Goal: Transaction & Acquisition: Purchase product/service

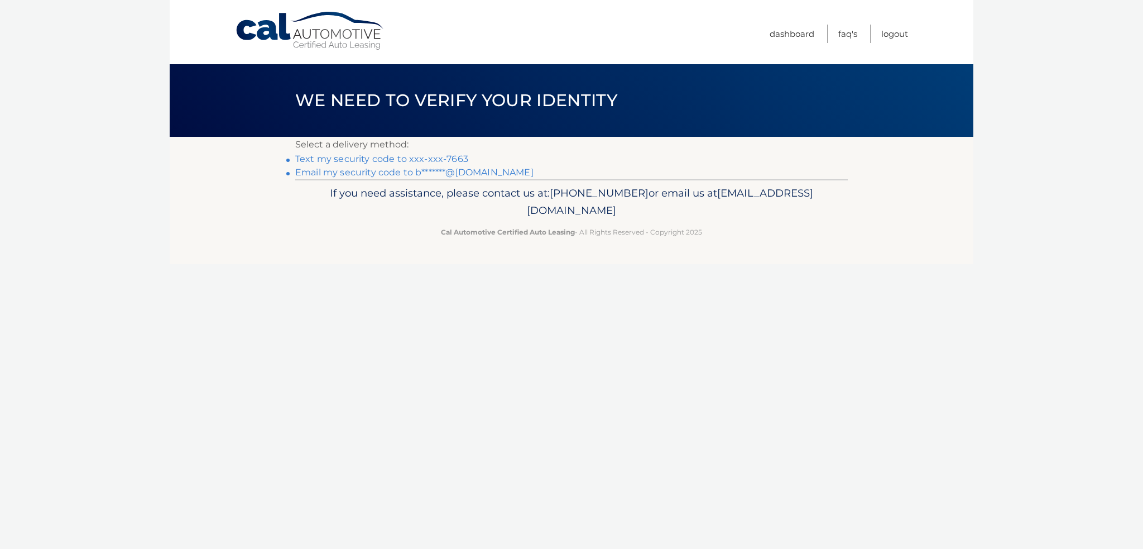
click at [375, 157] on link "Text my security code to xxx-xxx-7663" at bounding box center [381, 159] width 173 height 11
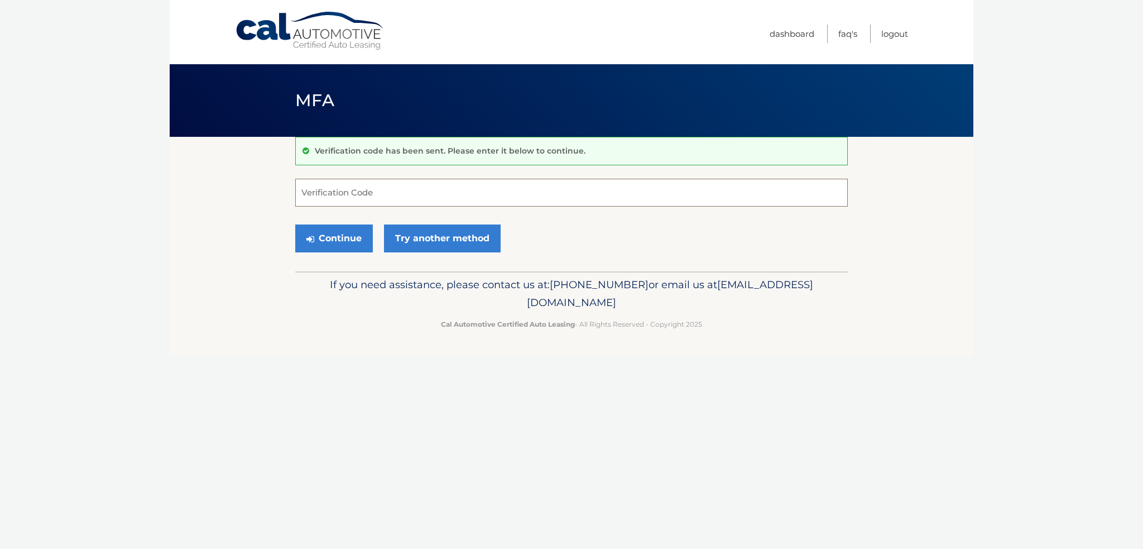
click at [385, 196] on input "Verification Code" at bounding box center [571, 193] width 553 height 28
type input "043517"
click at [295, 224] on button "Continue" at bounding box center [334, 238] width 78 height 28
click at [336, 237] on button "Continue" at bounding box center [334, 238] width 78 height 28
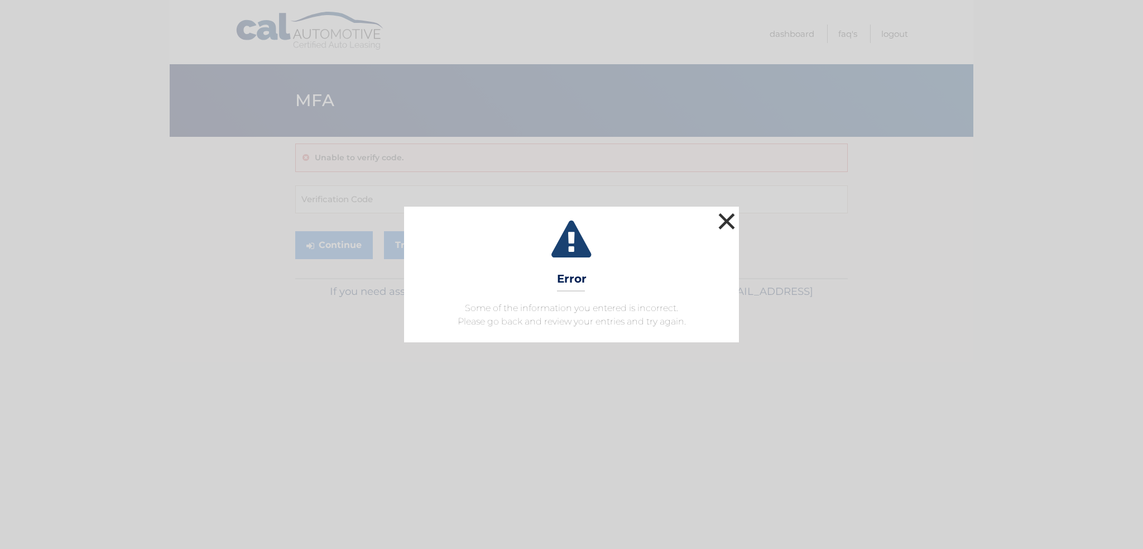
click at [728, 224] on button "×" at bounding box center [727, 221] width 22 height 22
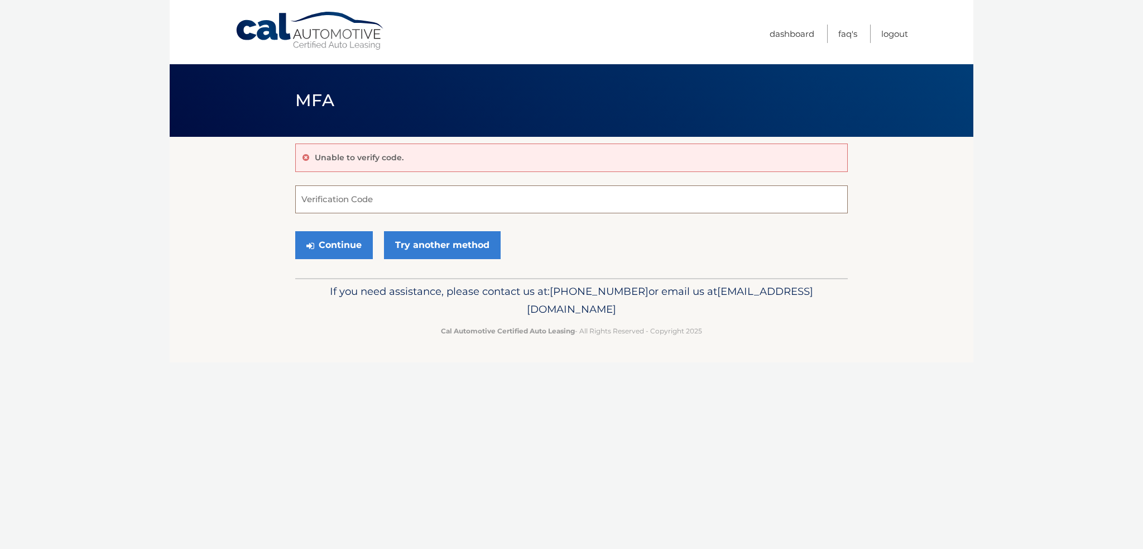
click at [414, 203] on input "Verification Code" at bounding box center [571, 199] width 553 height 28
type input "043517"
click at [337, 245] on button "Continue" at bounding box center [334, 245] width 78 height 28
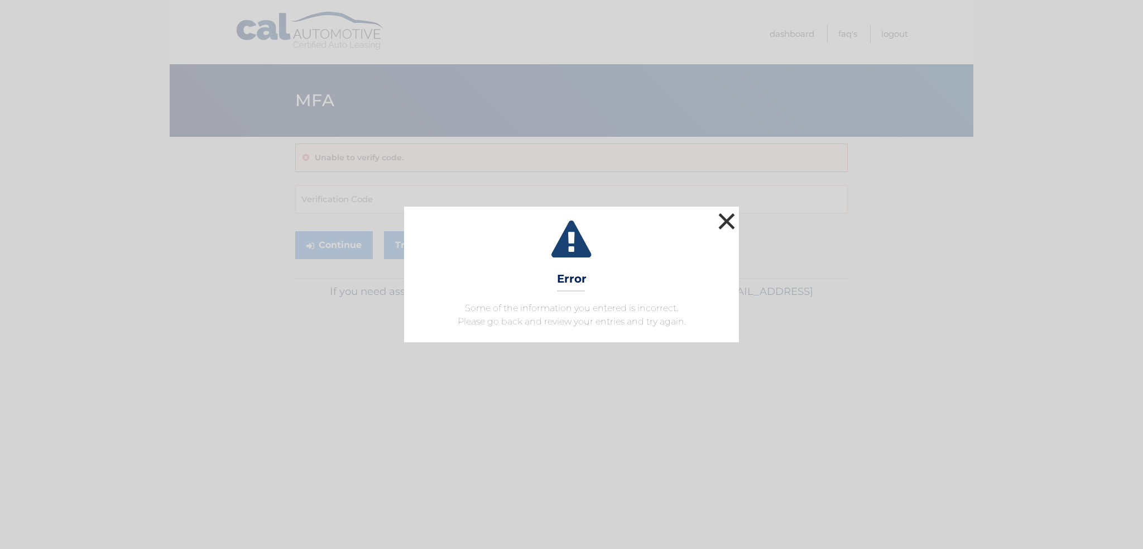
click at [725, 220] on button "×" at bounding box center [727, 221] width 22 height 22
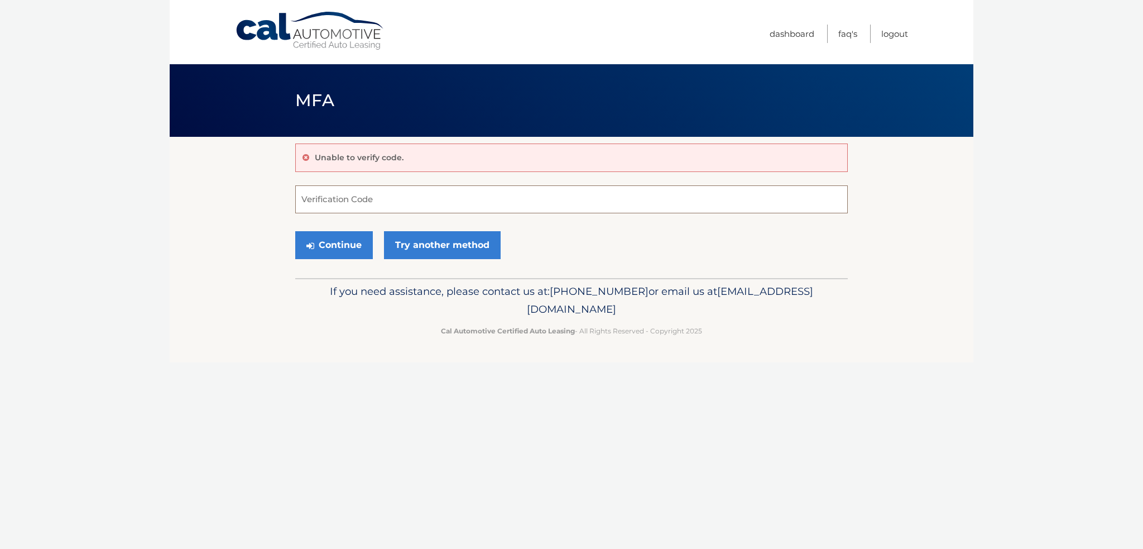
click at [421, 197] on input "Verification Code" at bounding box center [571, 199] width 553 height 28
click at [425, 199] on input "Verification Code" at bounding box center [571, 199] width 553 height 28
type input "043517"
click at [346, 245] on button "Continue" at bounding box center [334, 245] width 78 height 28
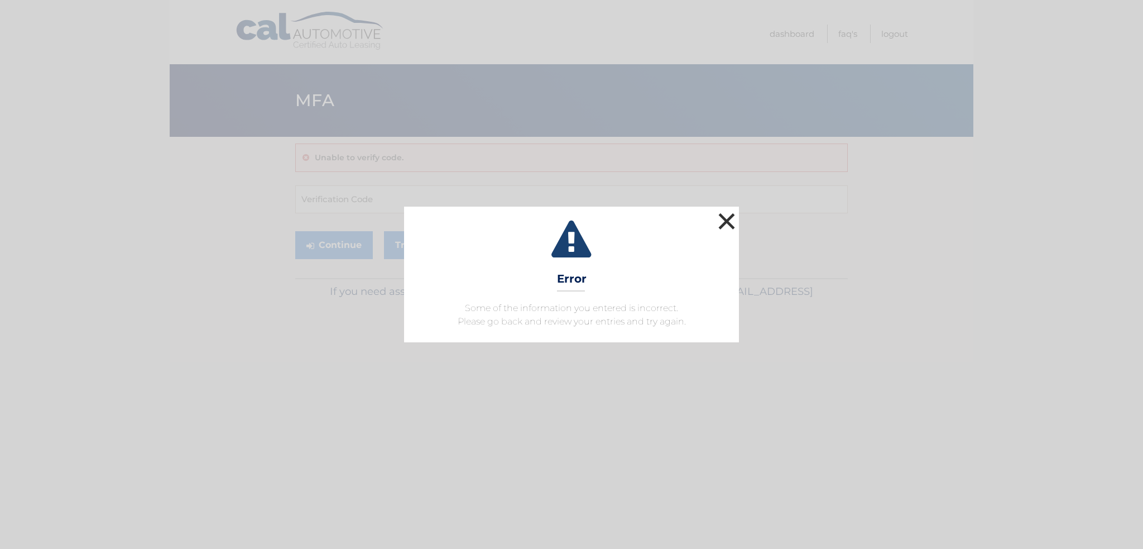
click at [728, 223] on button "×" at bounding box center [727, 221] width 22 height 22
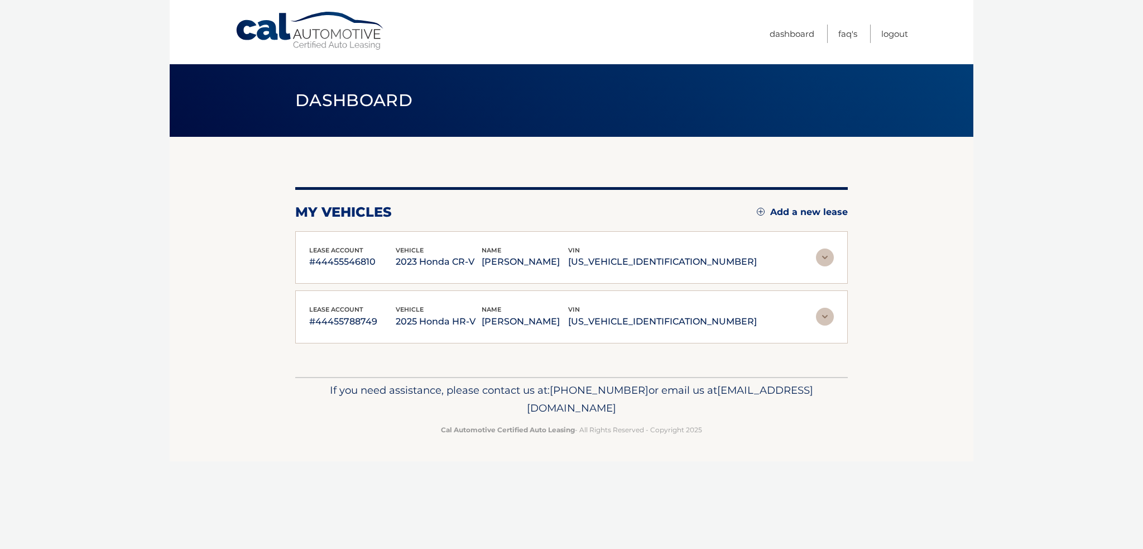
click at [338, 263] on p "#44455546810" at bounding box center [352, 262] width 87 height 16
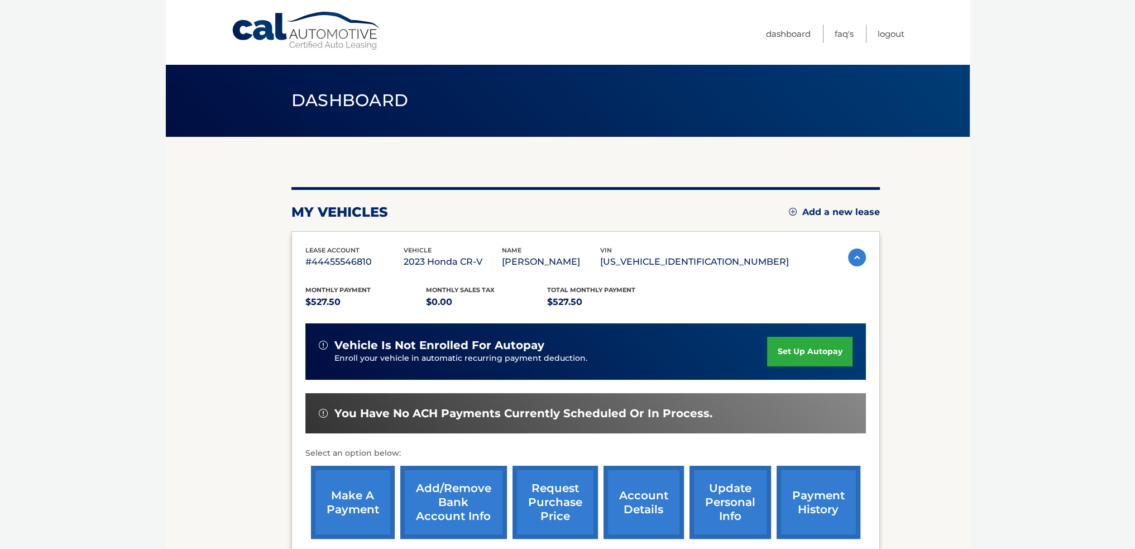
scroll to position [167, 0]
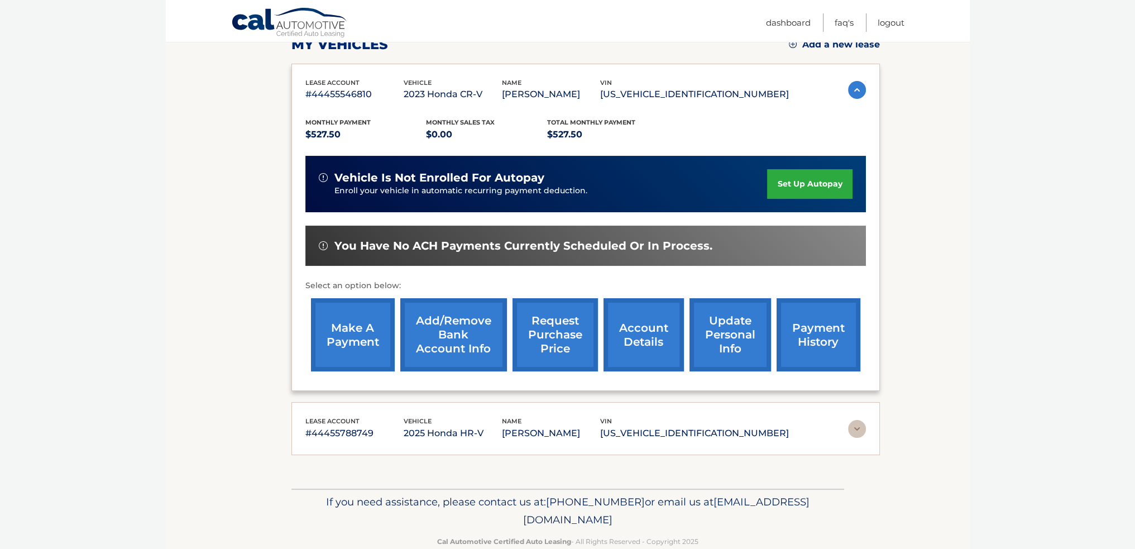
click at [355, 327] on link "make a payment" at bounding box center [353, 334] width 84 height 73
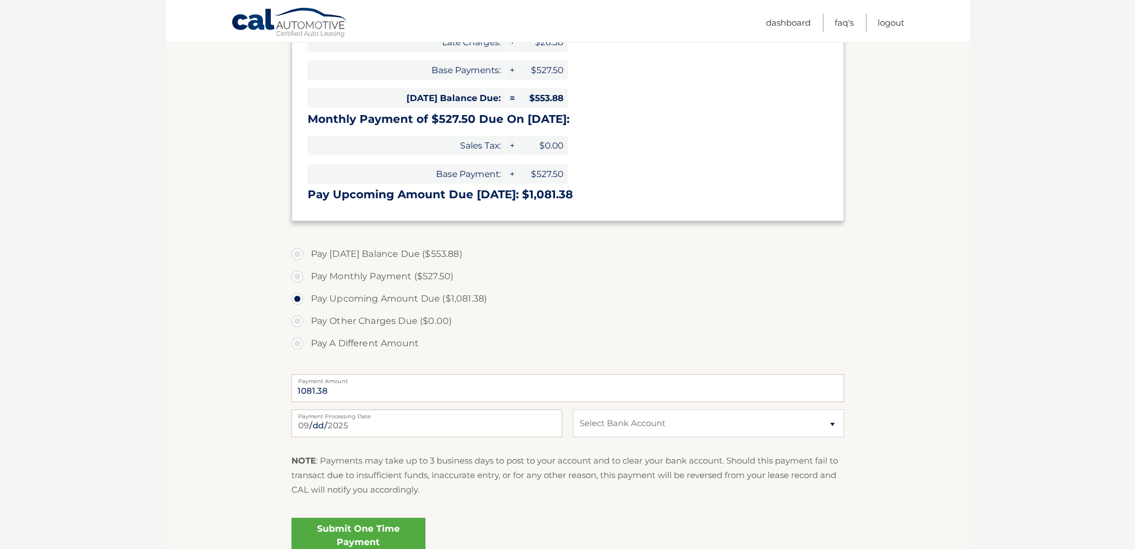
scroll to position [223, 0]
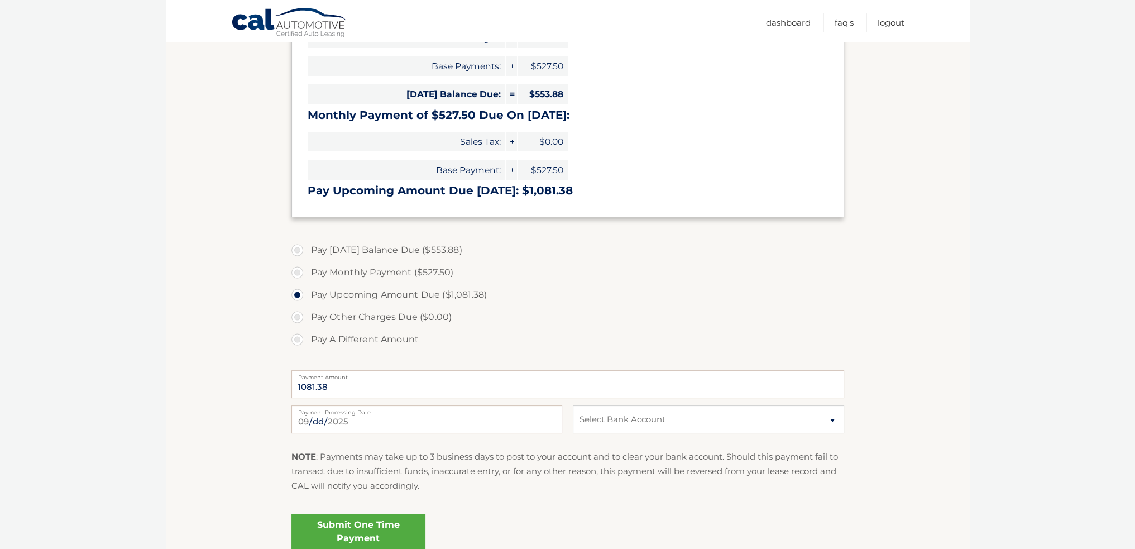
click at [296, 249] on label "Pay Today's Balance Due ($553.88)" at bounding box center [567, 250] width 553 height 22
click at [296, 249] on input "Pay Today's Balance Due ($553.88)" at bounding box center [301, 248] width 11 height 18
radio input "true"
type input "553.88"
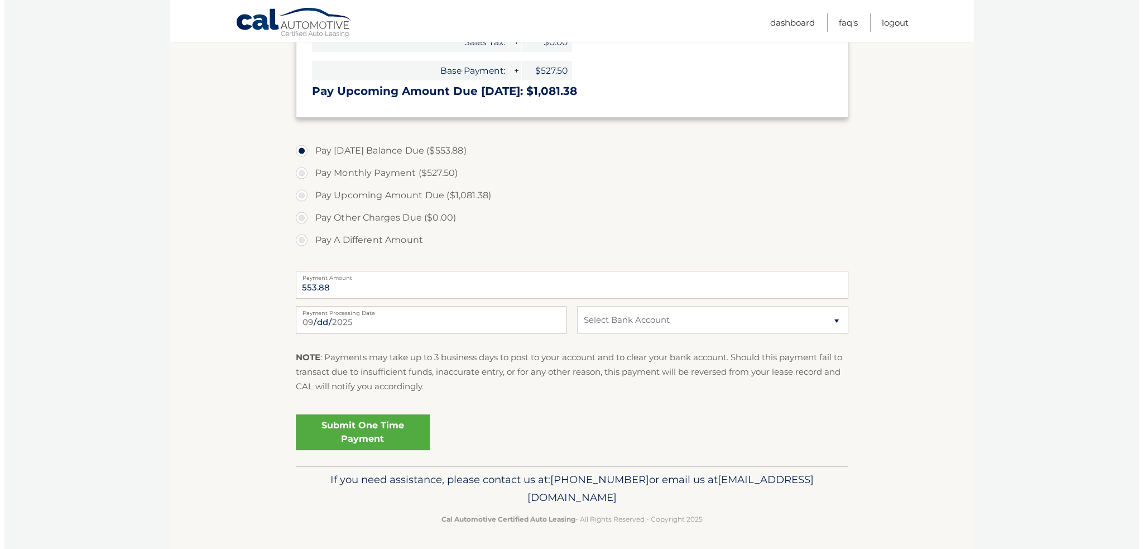
scroll to position [324, 0]
click at [628, 324] on select "Select Bank Account Checking BANK OF AMERICA, N.A. *****0923 Checking BANK OF A…" at bounding box center [708, 319] width 271 height 28
select select "YjY4Mzc0ZjEtOWUzYi00MWJkLTliZDQtNDBkZGY5OTJkYTI2"
click at [573, 305] on select "Select Bank Account Checking BANK OF AMERICA, N.A. *****0923 Checking BANK OF A…" at bounding box center [708, 319] width 271 height 28
click at [382, 425] on link "Submit One Time Payment" at bounding box center [358, 431] width 134 height 36
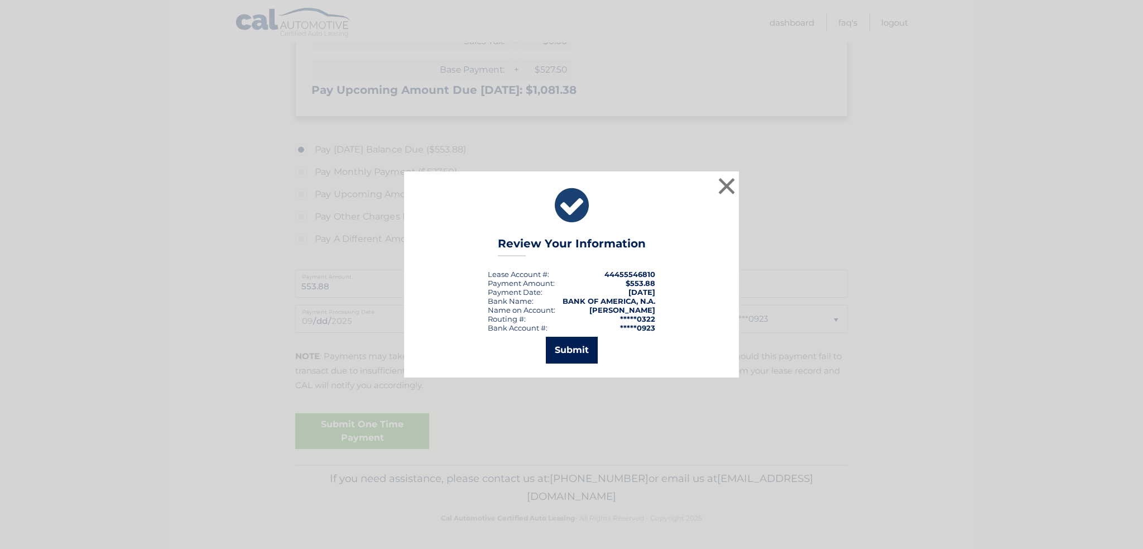
click at [592, 350] on button "Submit" at bounding box center [572, 350] width 52 height 27
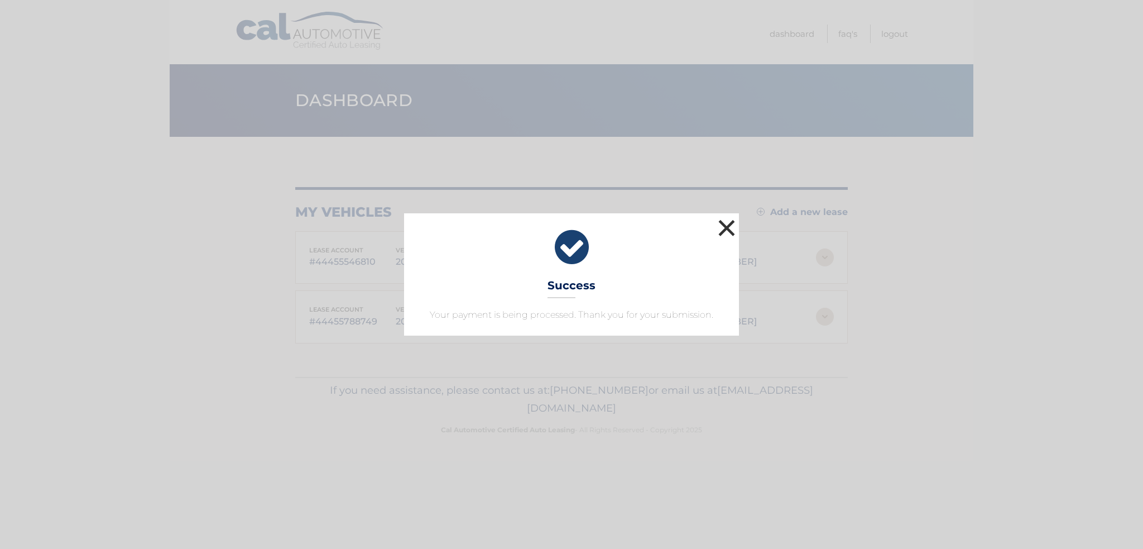
click at [728, 228] on button "×" at bounding box center [727, 228] width 22 height 22
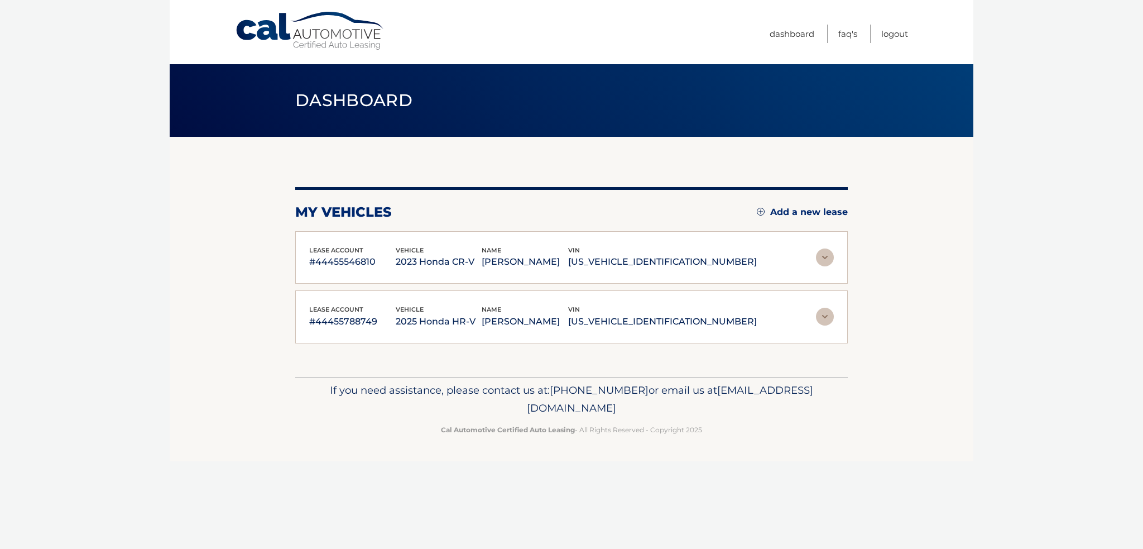
click at [342, 320] on p "#44455788749" at bounding box center [352, 322] width 87 height 16
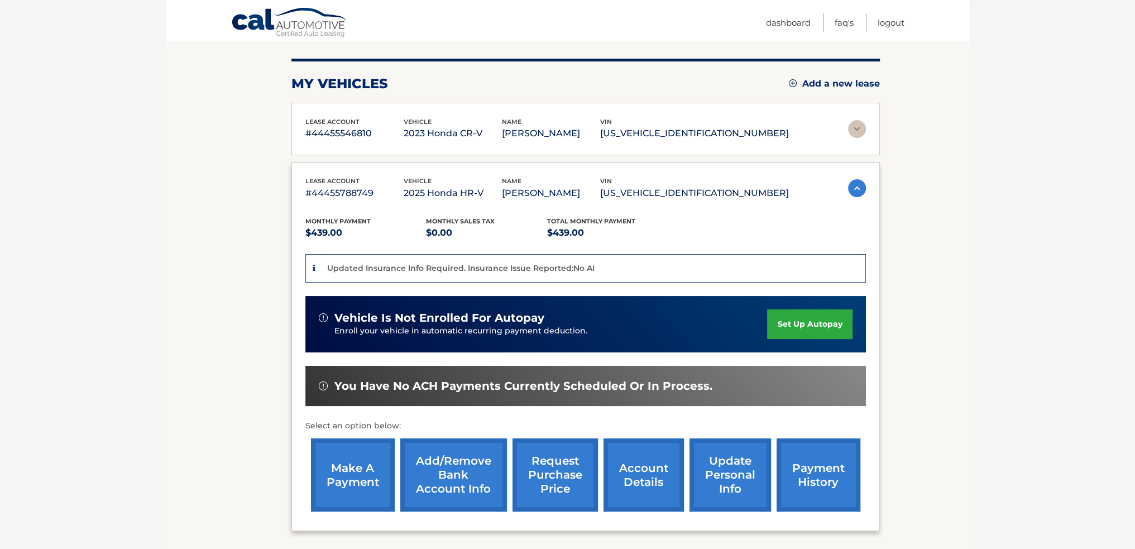
scroll to position [167, 0]
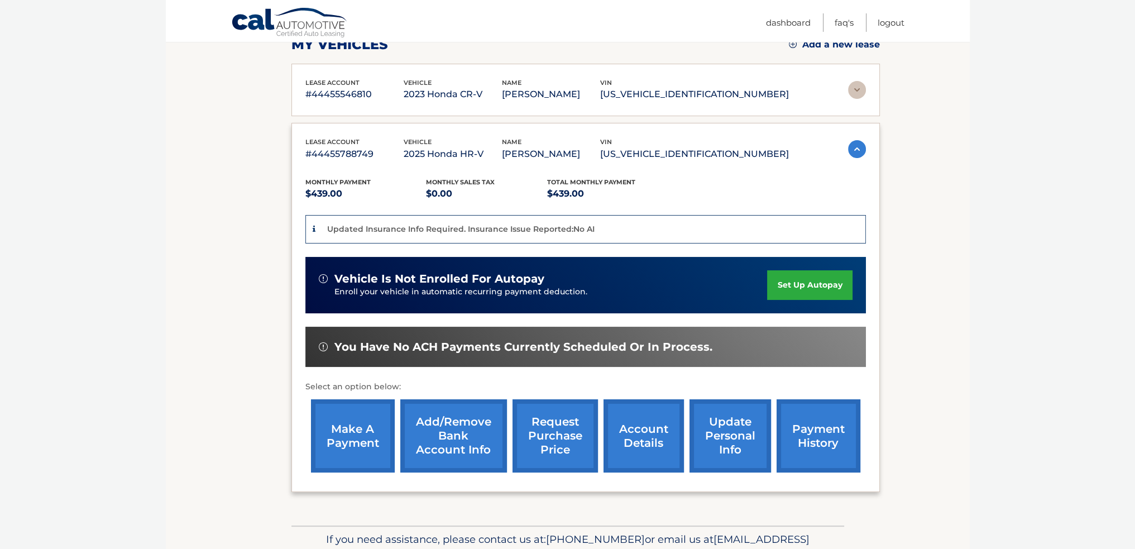
click at [344, 416] on link "make a payment" at bounding box center [353, 435] width 84 height 73
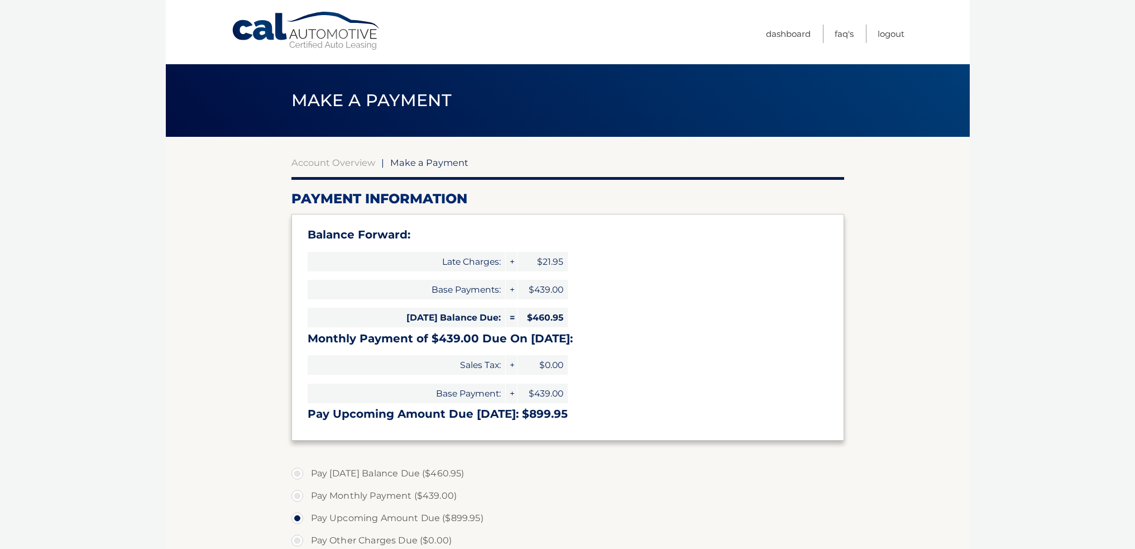
select select "ZDEwNzQwNTQtN2RmZS00MDMzLWIwMDgtOWU0MzQ5NDRiMjhj"
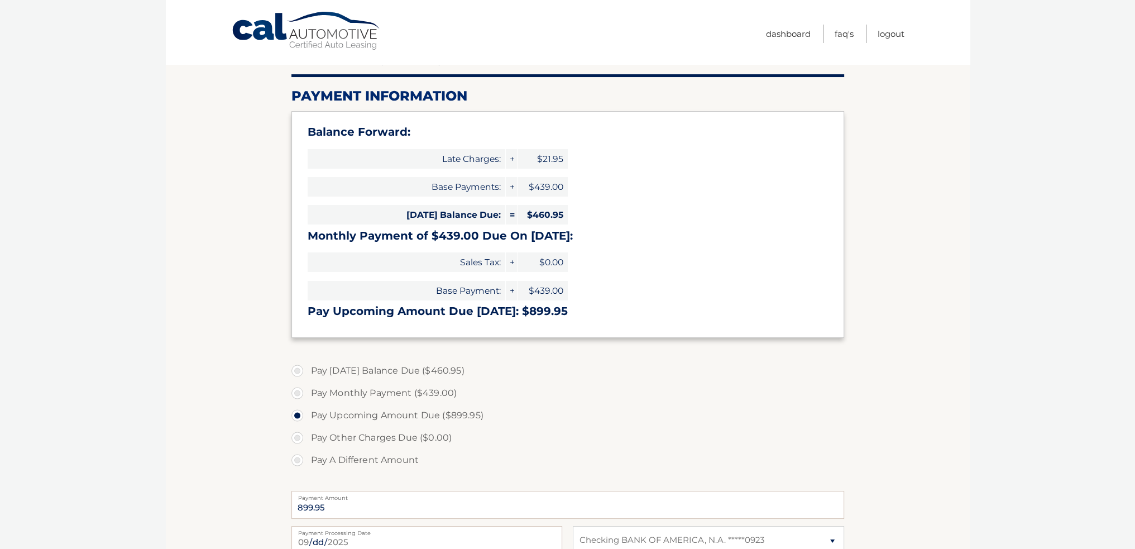
scroll to position [112, 0]
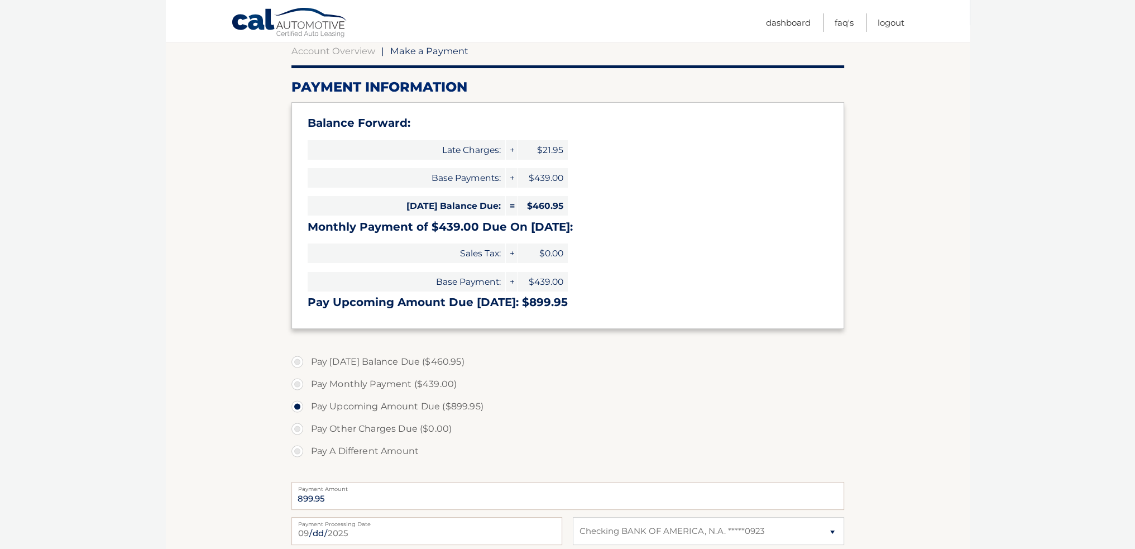
click at [295, 362] on label "Pay [DATE] Balance Due ($460.95)" at bounding box center [567, 362] width 553 height 22
click at [296, 362] on input "Pay [DATE] Balance Due ($460.95)" at bounding box center [301, 360] width 11 height 18
radio input "true"
type input "460.95"
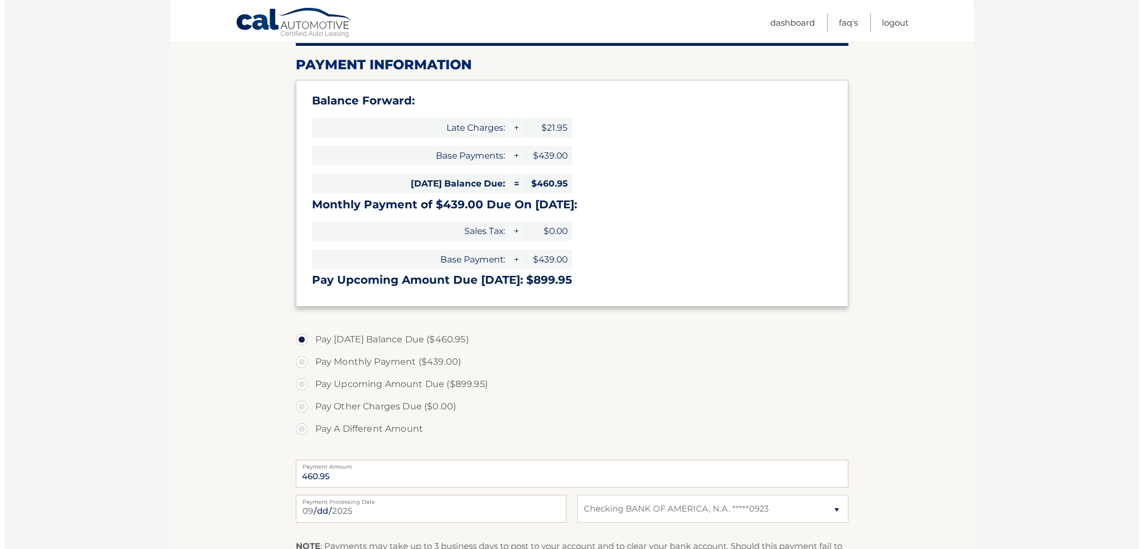
scroll to position [324, 0]
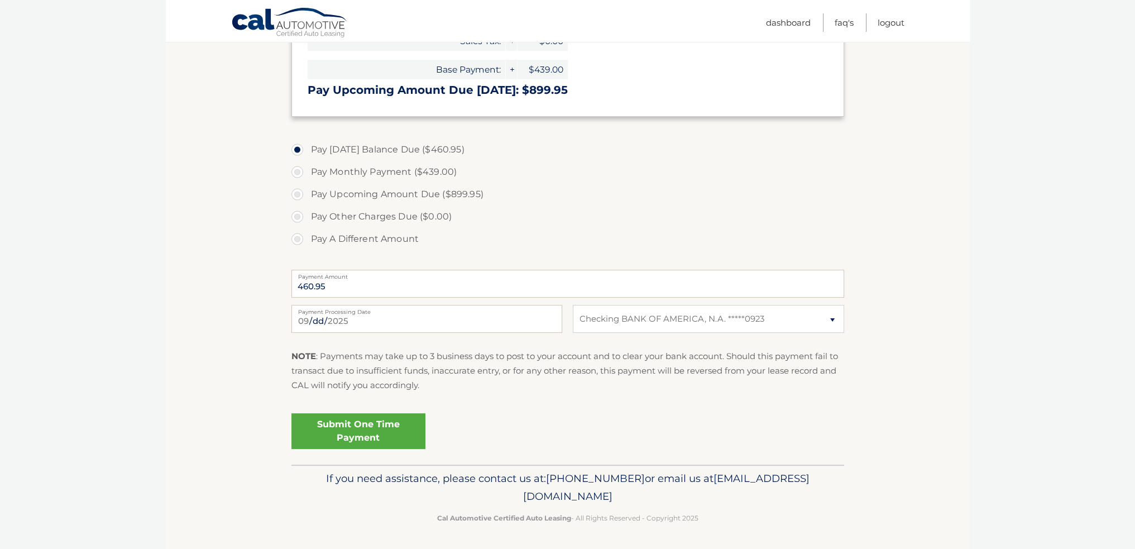
click at [352, 428] on link "Submit One Time Payment" at bounding box center [358, 431] width 134 height 36
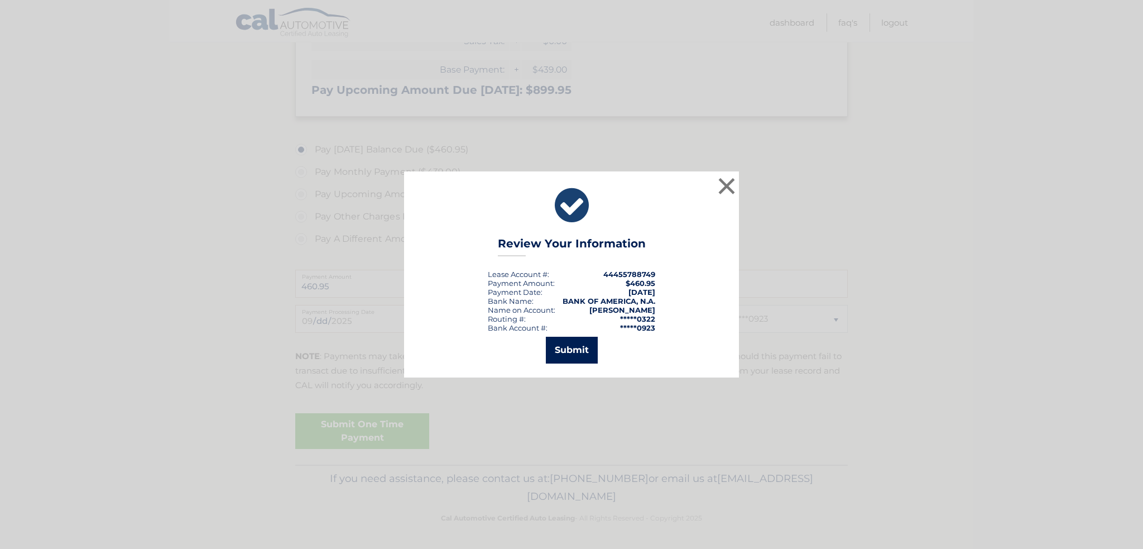
click at [571, 349] on button "Submit" at bounding box center [572, 350] width 52 height 27
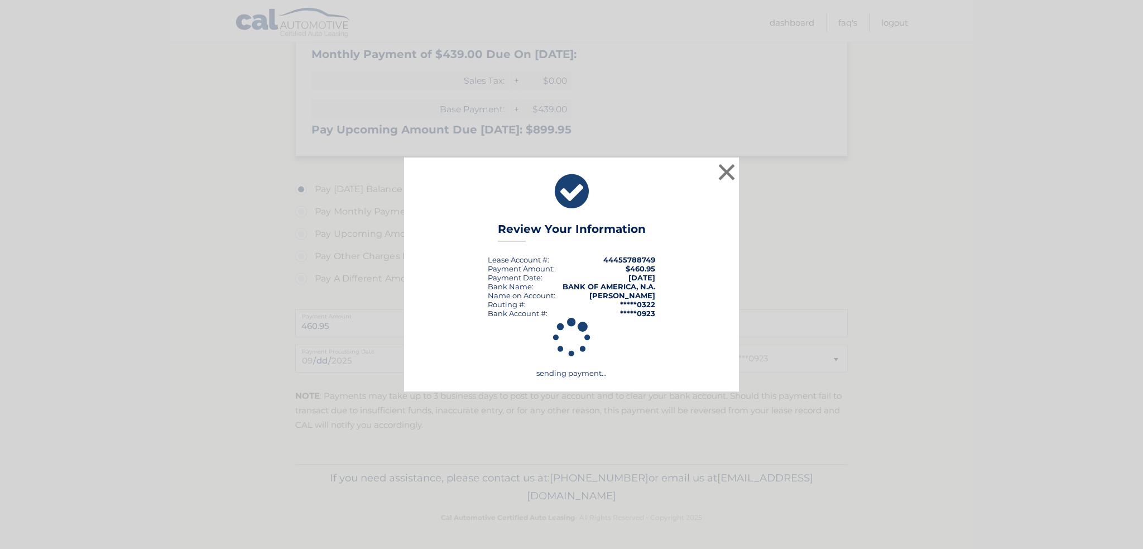
scroll to position [284, 0]
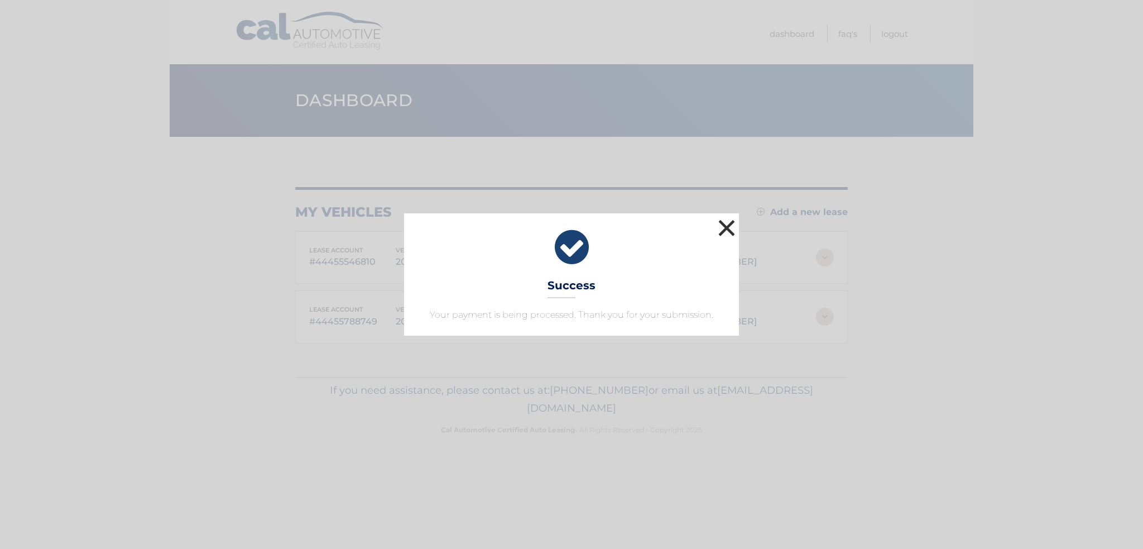
click at [728, 228] on button "×" at bounding box center [727, 228] width 22 height 22
